Goal: Find specific page/section: Find specific page/section

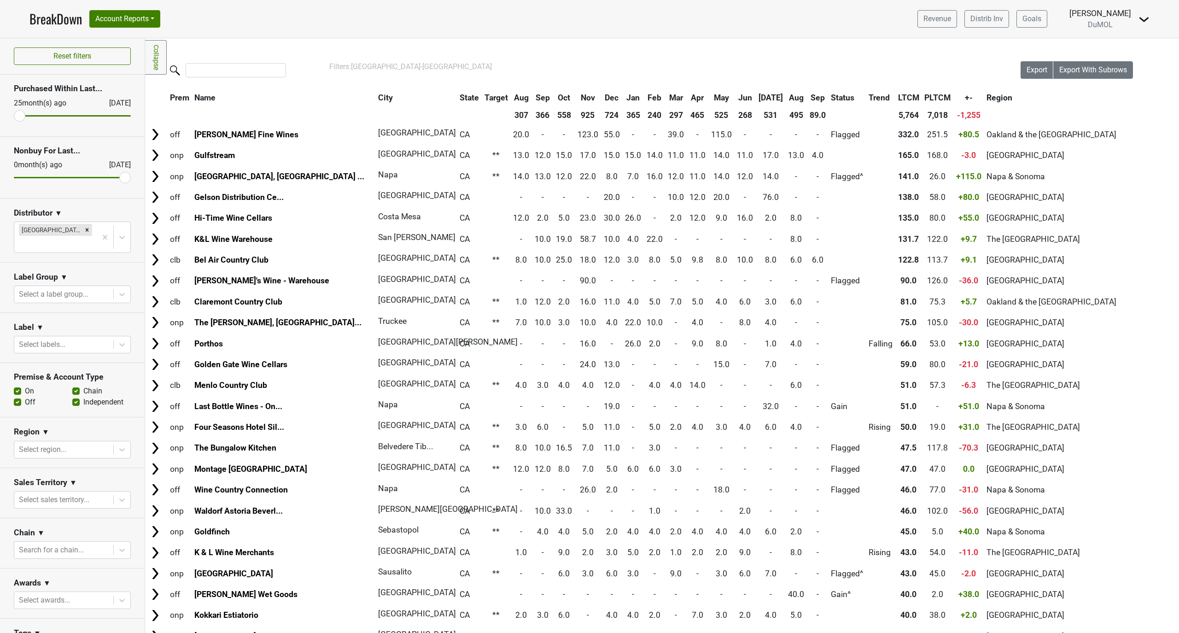
click at [807, 97] on th "Sep" at bounding box center [817, 97] width 21 height 17
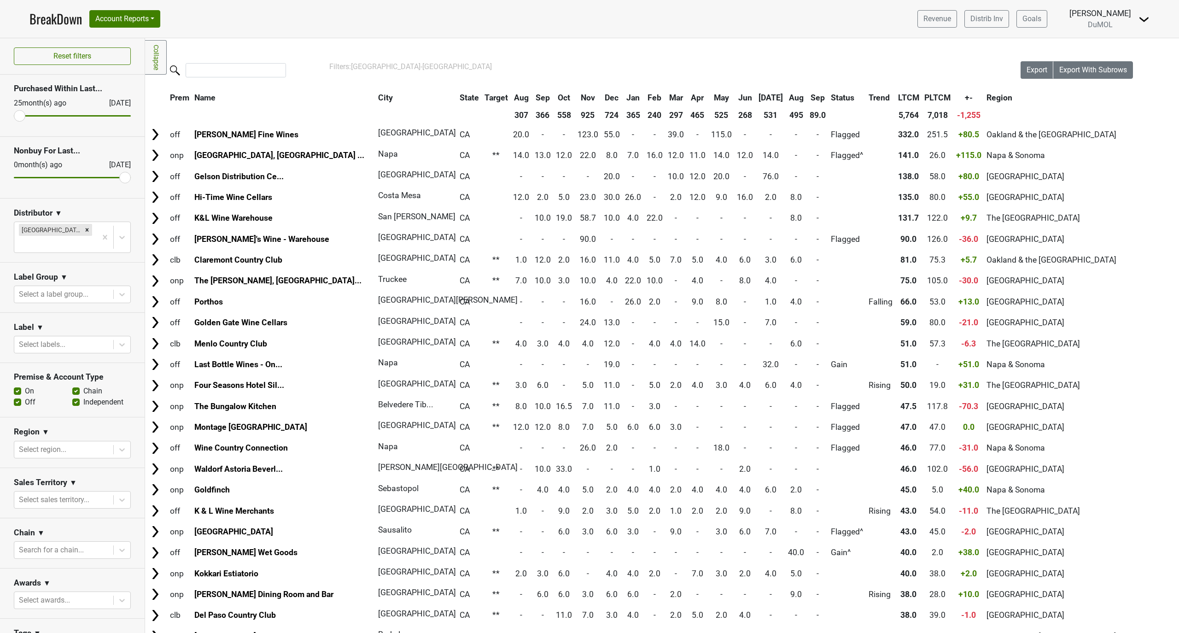
click at [807, 97] on th "Sep" at bounding box center [817, 97] width 21 height 17
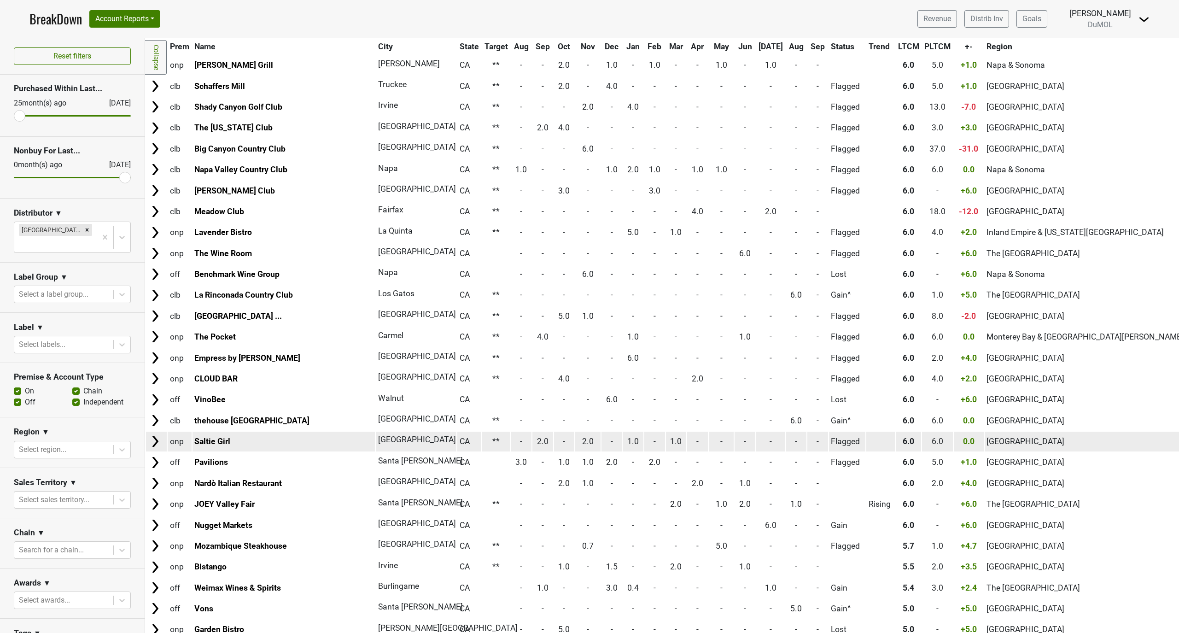
scroll to position [4714, 0]
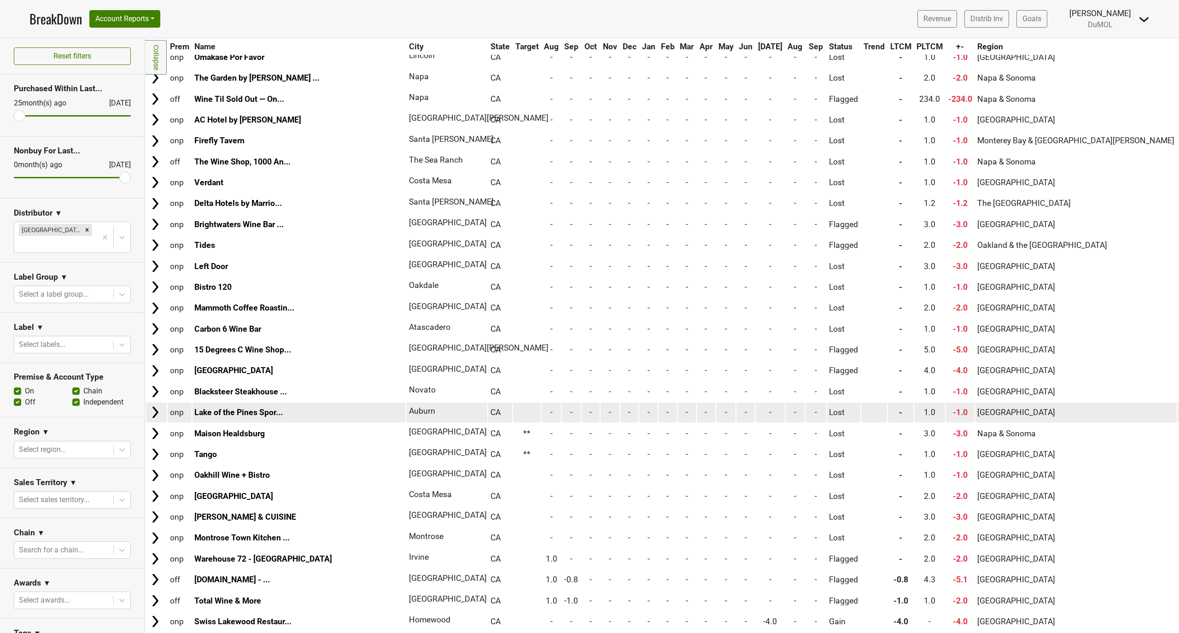
scroll to position [4424, 0]
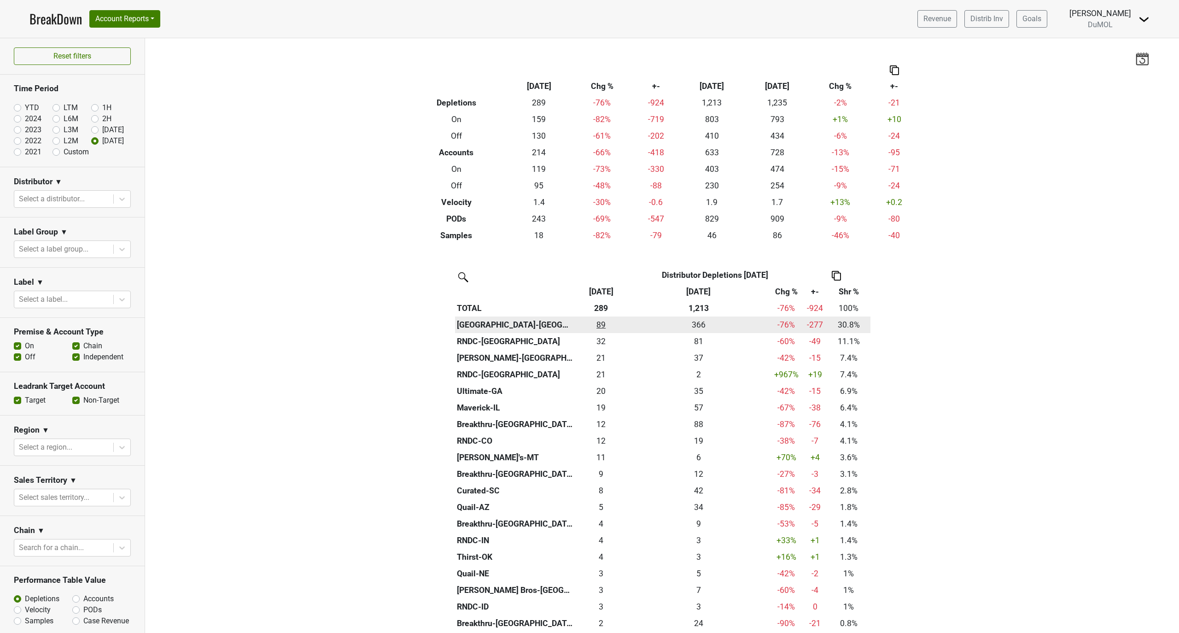
click at [595, 328] on div "89 89" at bounding box center [601, 325] width 48 height 12
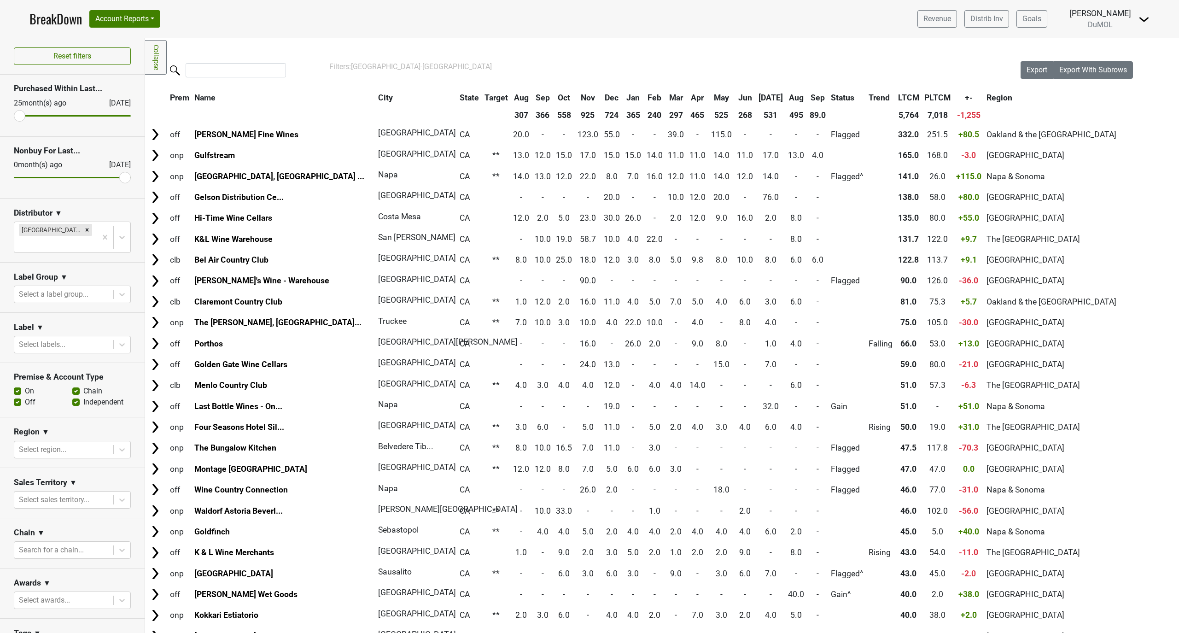
click at [807, 97] on th "Sep" at bounding box center [817, 97] width 21 height 17
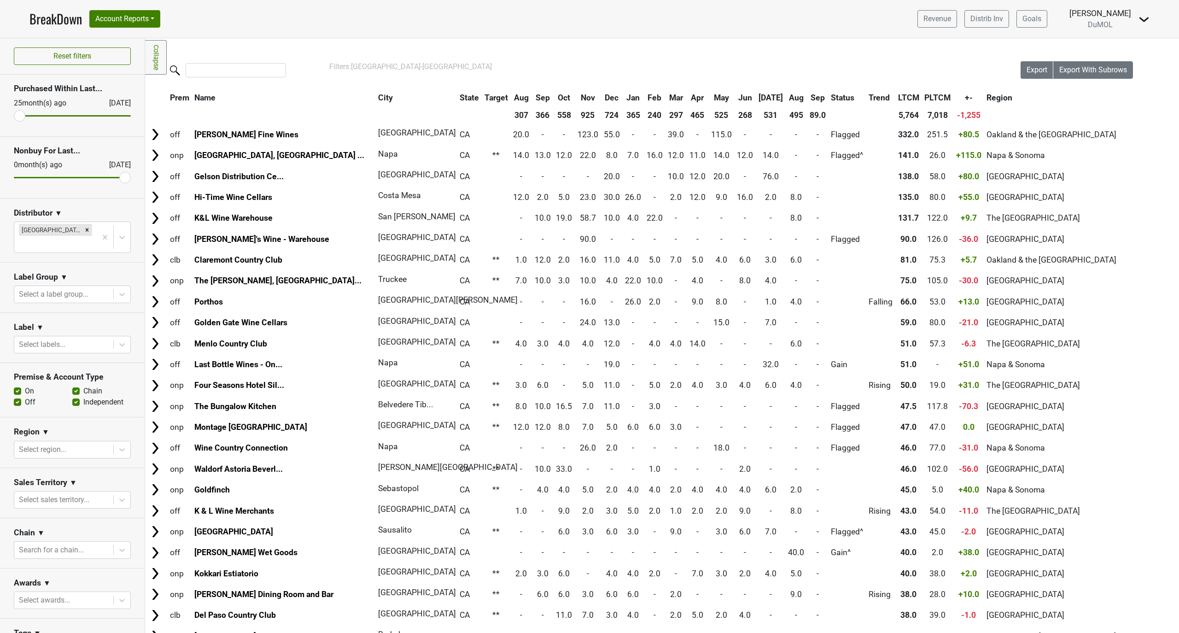
click at [807, 97] on th "Sep" at bounding box center [817, 97] width 21 height 17
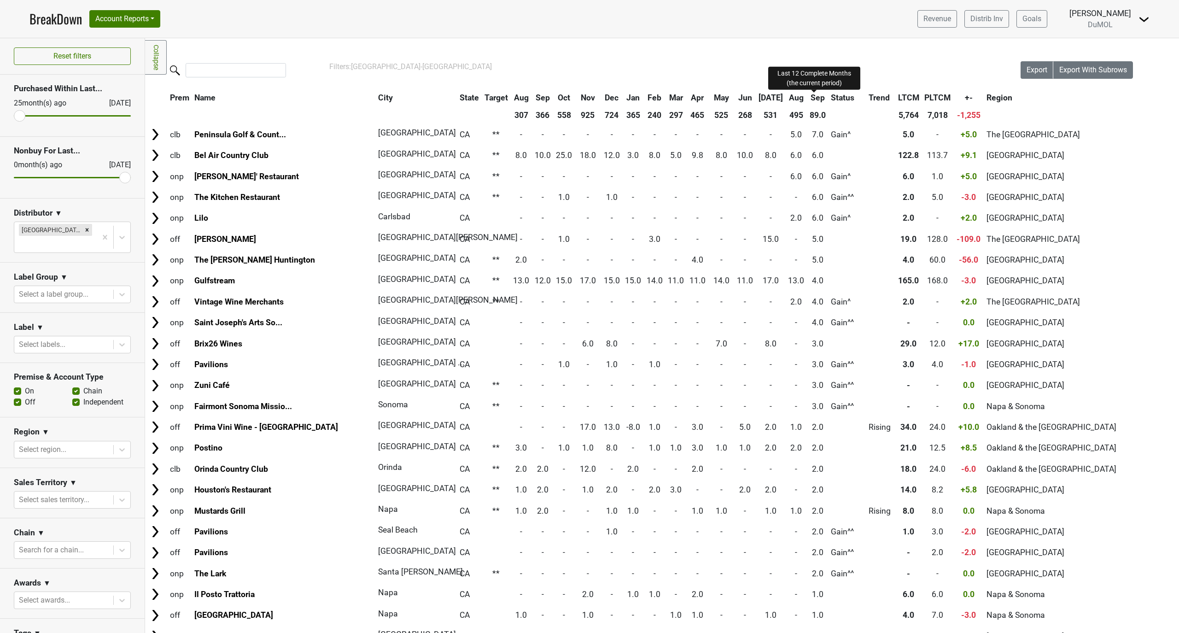
click at [898, 96] on span "LTCM" at bounding box center [908, 97] width 21 height 9
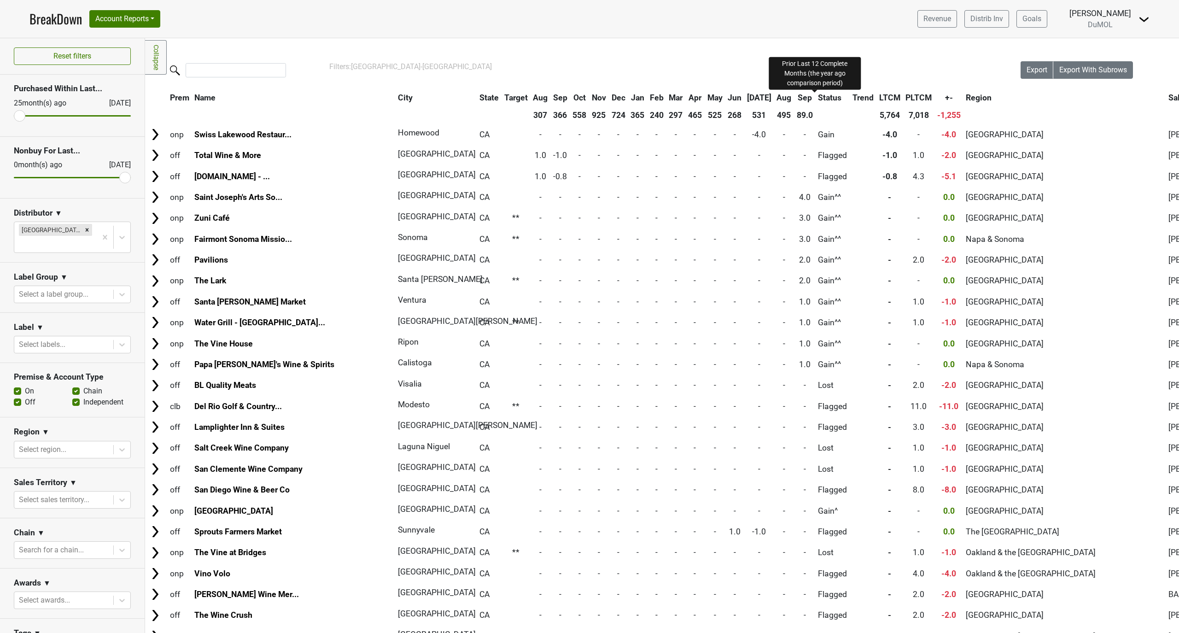
click at [905, 96] on span "PLTCM" at bounding box center [918, 97] width 26 height 9
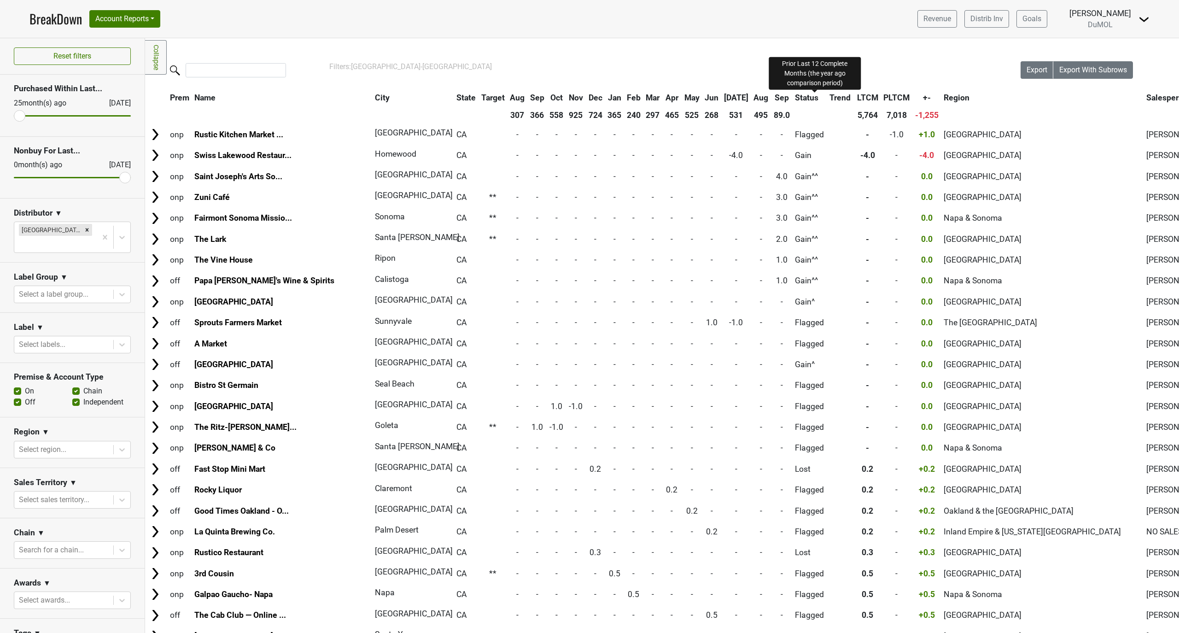
click at [883, 96] on span "PLTCM" at bounding box center [896, 97] width 26 height 9
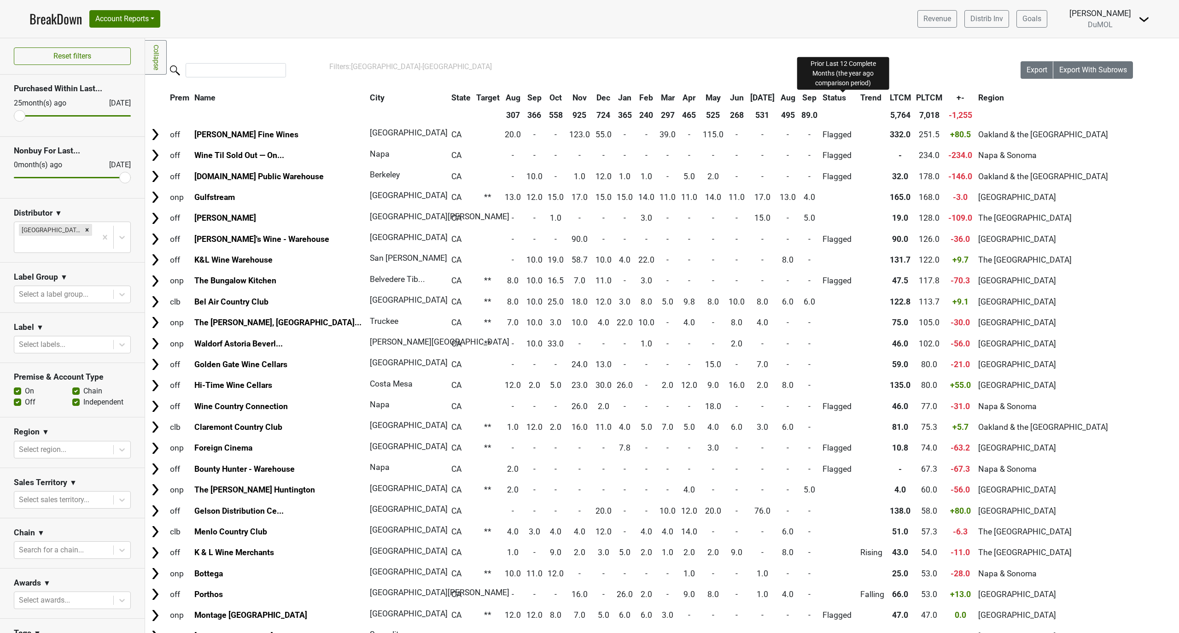
click at [916, 98] on span "PLTCM" at bounding box center [929, 97] width 26 height 9
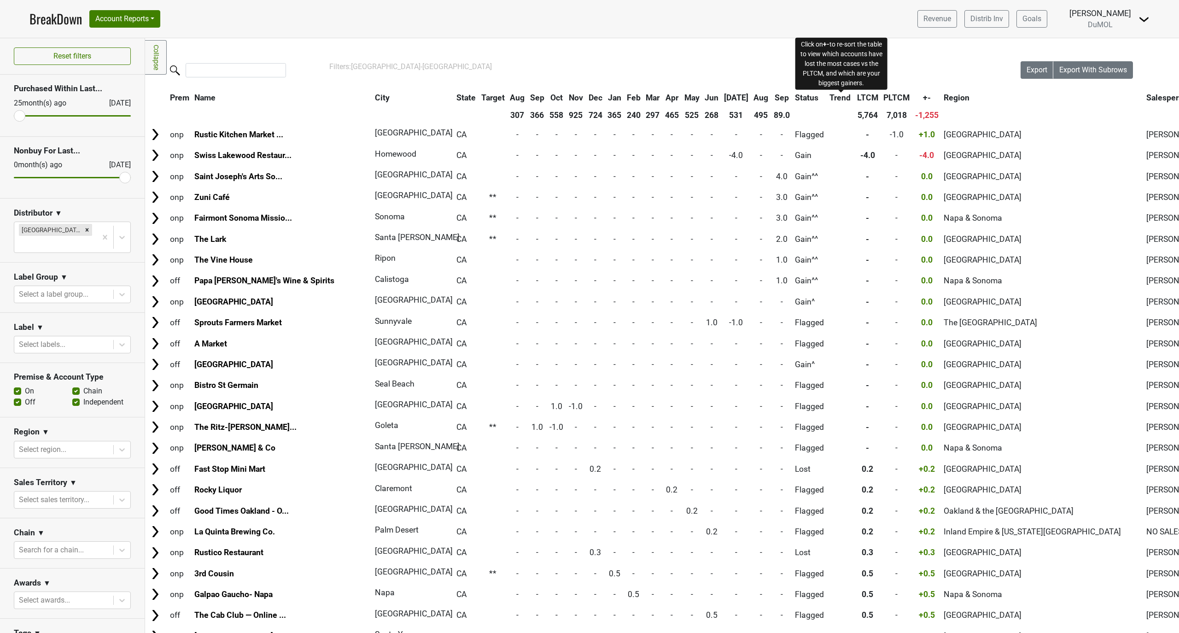
click at [923, 98] on span "+-" at bounding box center [927, 97] width 8 height 9
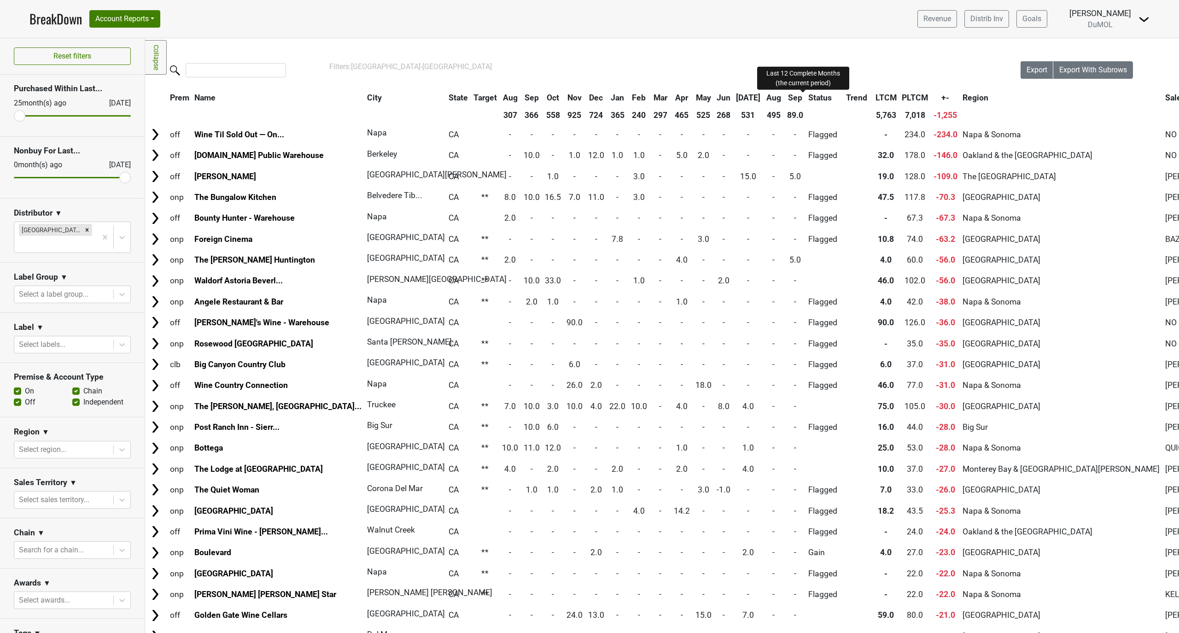
click at [875, 98] on span "LTCM" at bounding box center [885, 97] width 21 height 9
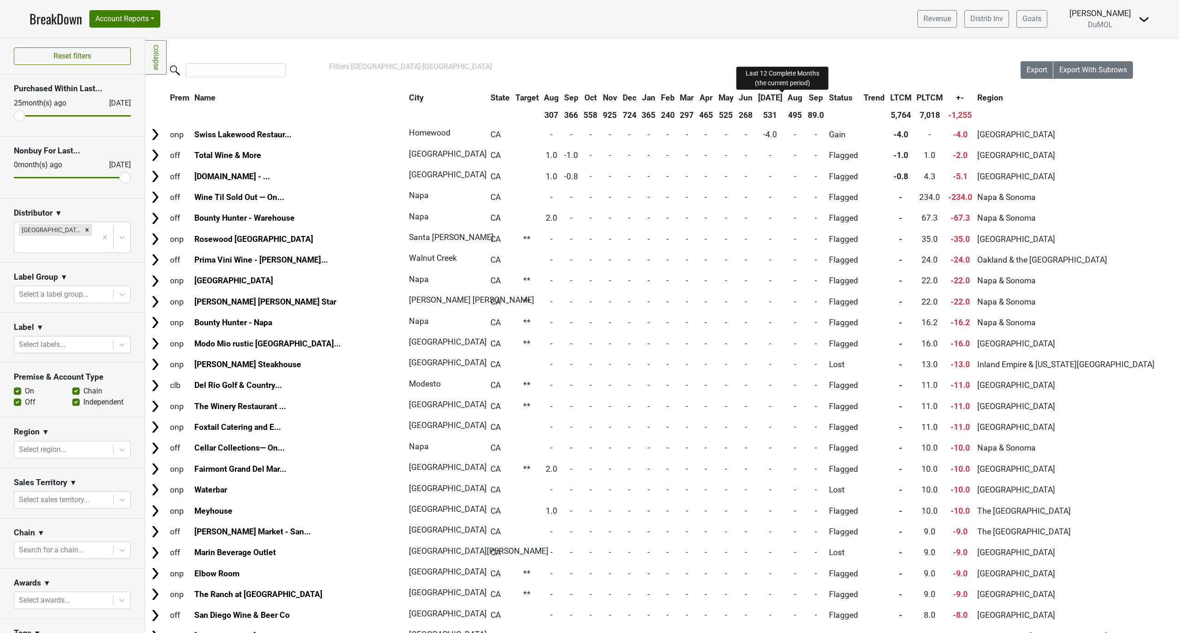
click at [890, 99] on span "LTCM" at bounding box center [900, 97] width 21 height 9
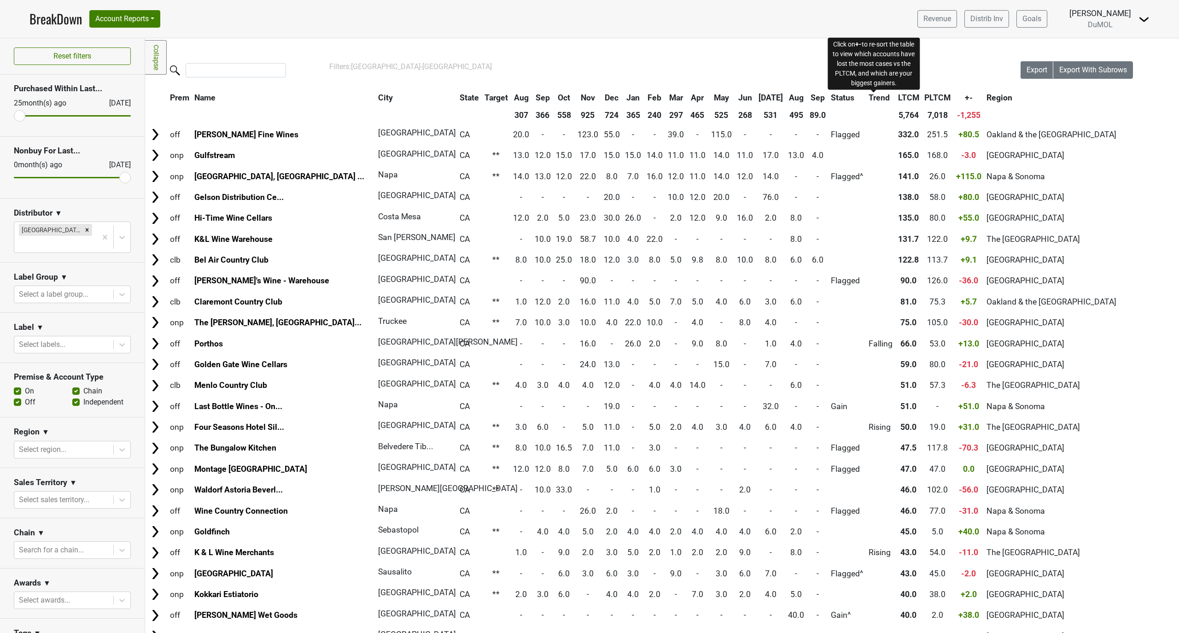
click at [965, 96] on span "+-" at bounding box center [969, 97] width 8 height 9
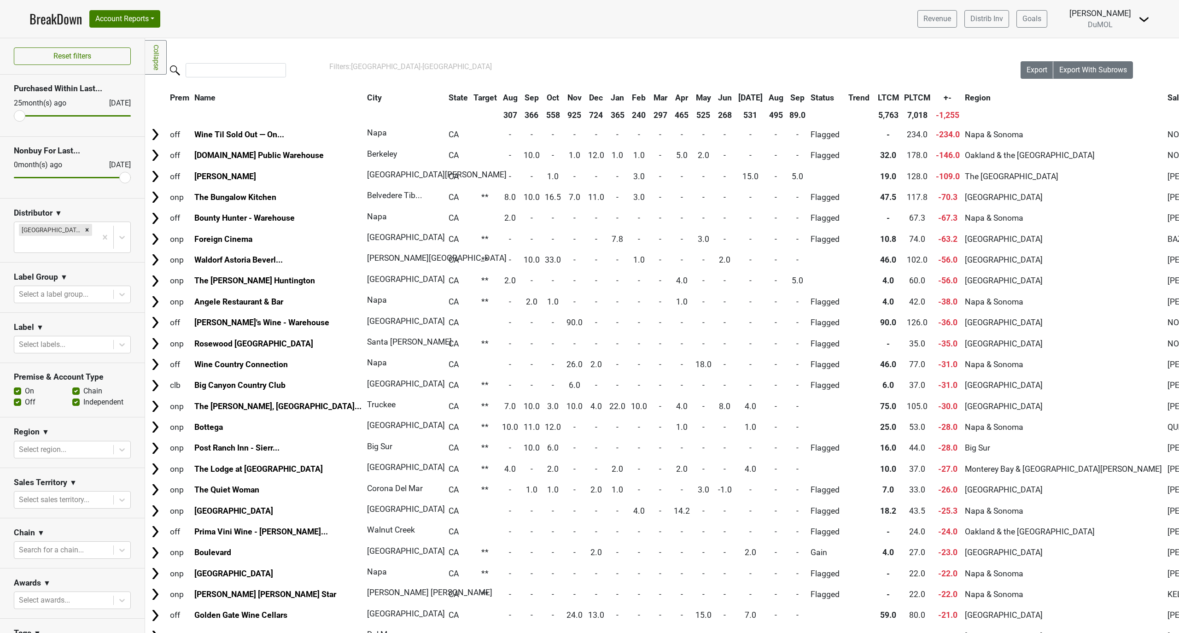
click at [933, 96] on th "+-" at bounding box center [947, 97] width 29 height 17
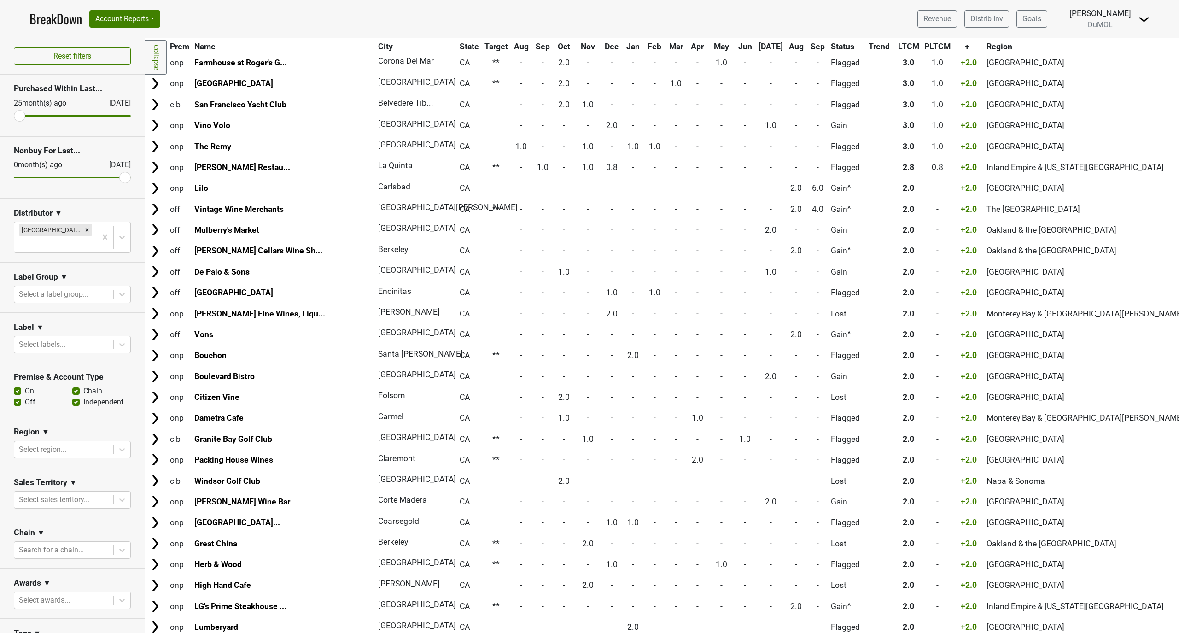
scroll to position [4714, 0]
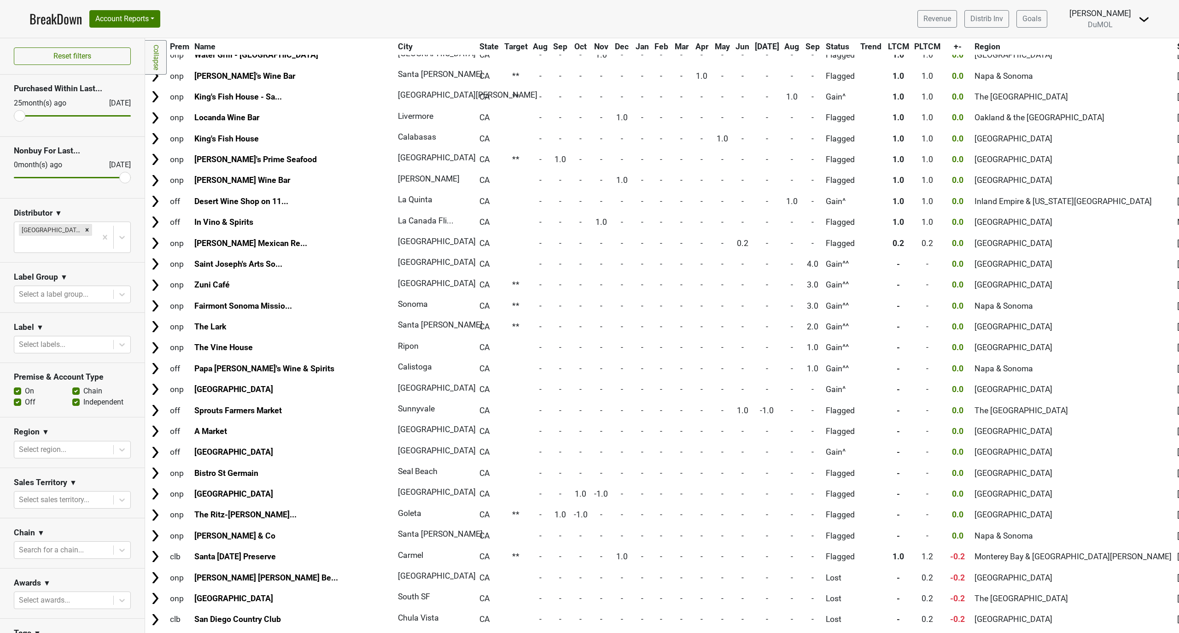
scroll to position [0, 0]
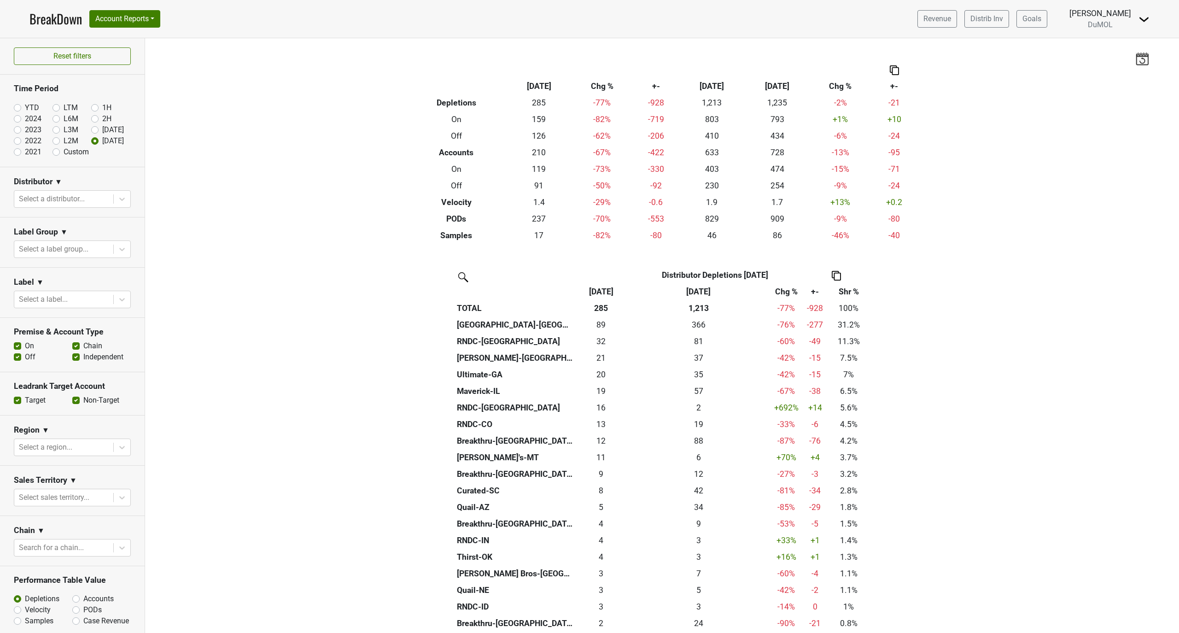
click at [46, 17] on link "BreakDown" at bounding box center [55, 18] width 52 height 19
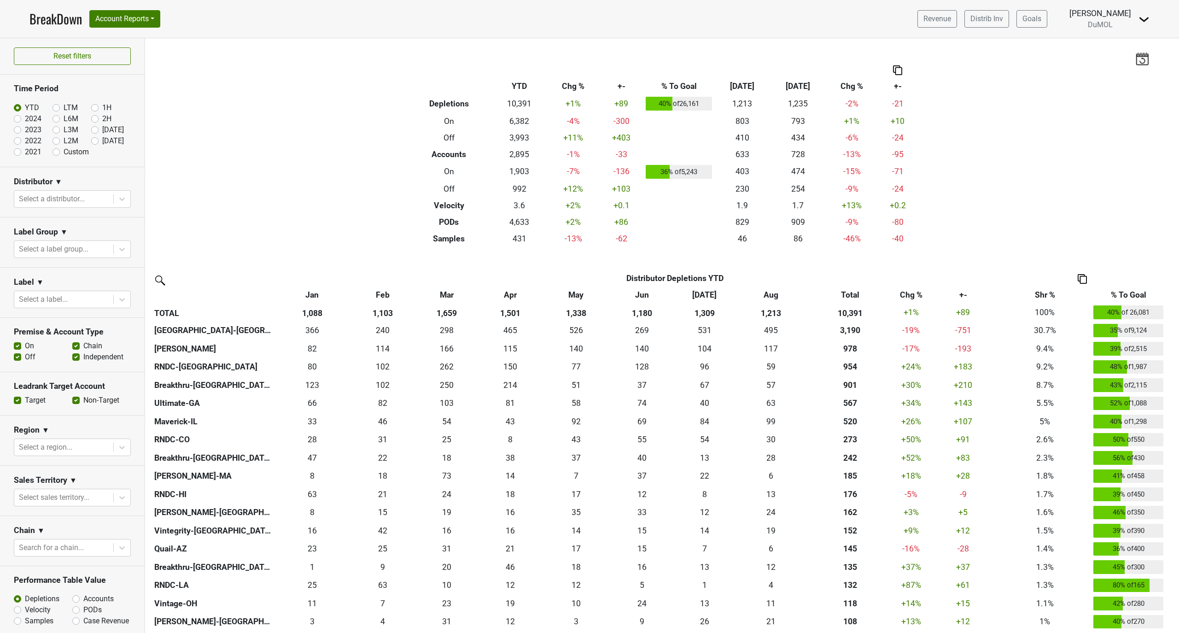
click at [1083, 280] on img at bounding box center [1081, 279] width 9 height 10
click at [1084, 234] on div "Copy as Image" at bounding box center [1081, 234] width 47 height 13
